Goal: Find specific page/section: Find specific page/section

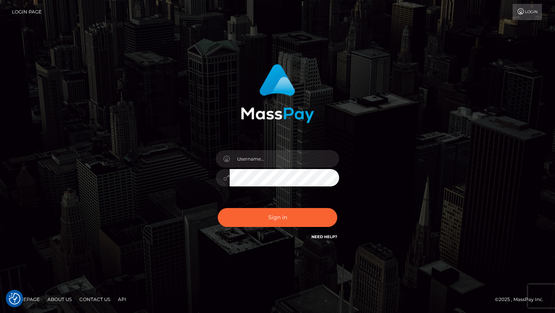
click at [307, 146] on div at bounding box center [277, 173] width 135 height 59
click at [303, 153] on input "text" at bounding box center [285, 158] width 110 height 17
type input "tyler.gig"
click at [273, 221] on button "Sign in" at bounding box center [278, 217] width 120 height 19
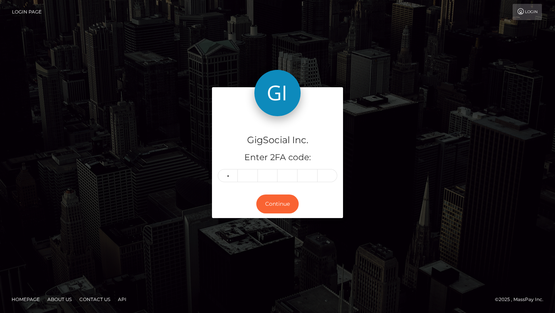
type input "0"
type input "4"
type input "9"
type input "3"
type input "4"
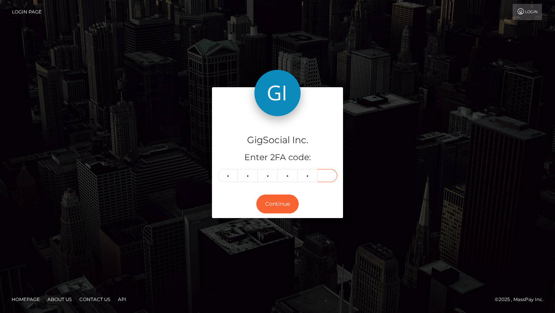
type input "7"
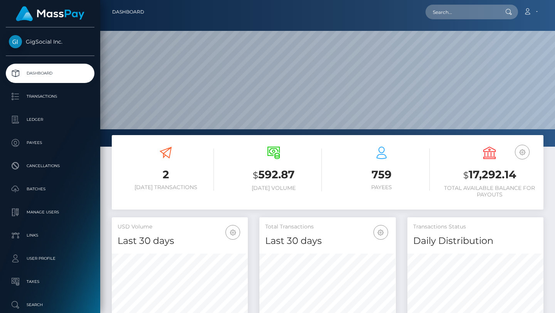
scroll to position [136, 136]
click at [471, 11] on input "text" at bounding box center [462, 12] width 72 height 15
paste input "savannahhunley1023@gmail.com"
click at [481, 17] on input "savannahhunley1023@gmail.com" at bounding box center [462, 12] width 72 height 15
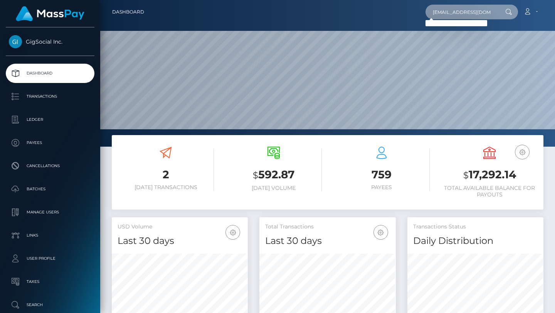
click at [481, 17] on input "savannahhunley1023@gmail.com" at bounding box center [462, 12] width 72 height 15
click at [464, 12] on input "savannahhunley1023@gmail.com" at bounding box center [462, 12] width 72 height 15
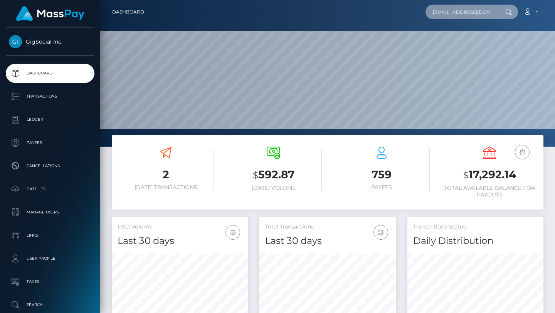
paste input "renee2020@icloud"
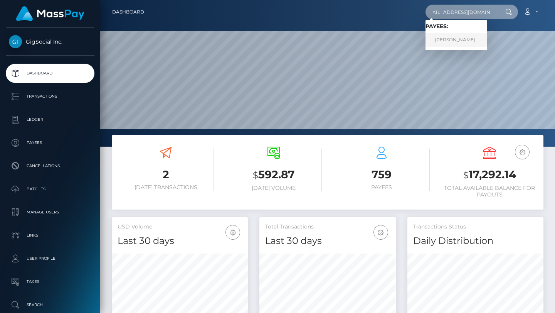
type input "savrenee2020@icloud.com"
click at [459, 37] on link "Savannah Hunley" at bounding box center [457, 40] width 62 height 14
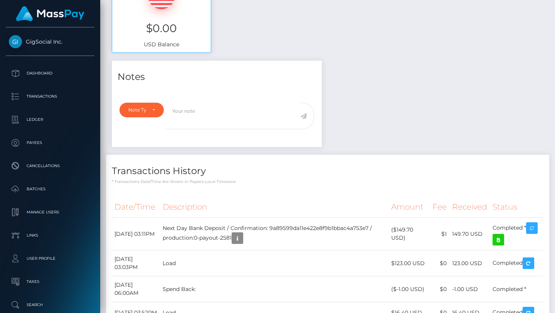
scroll to position [296, 0]
